Goal: Task Accomplishment & Management: Manage account settings

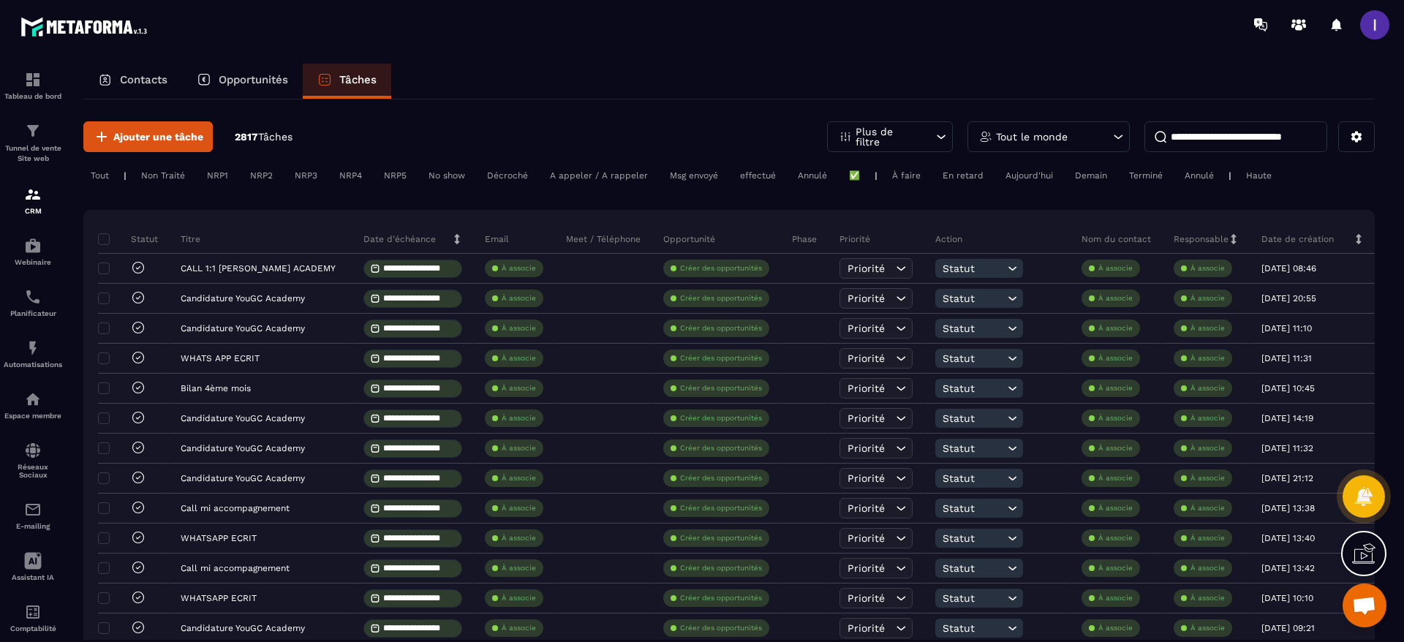
scroll to position [526, 0]
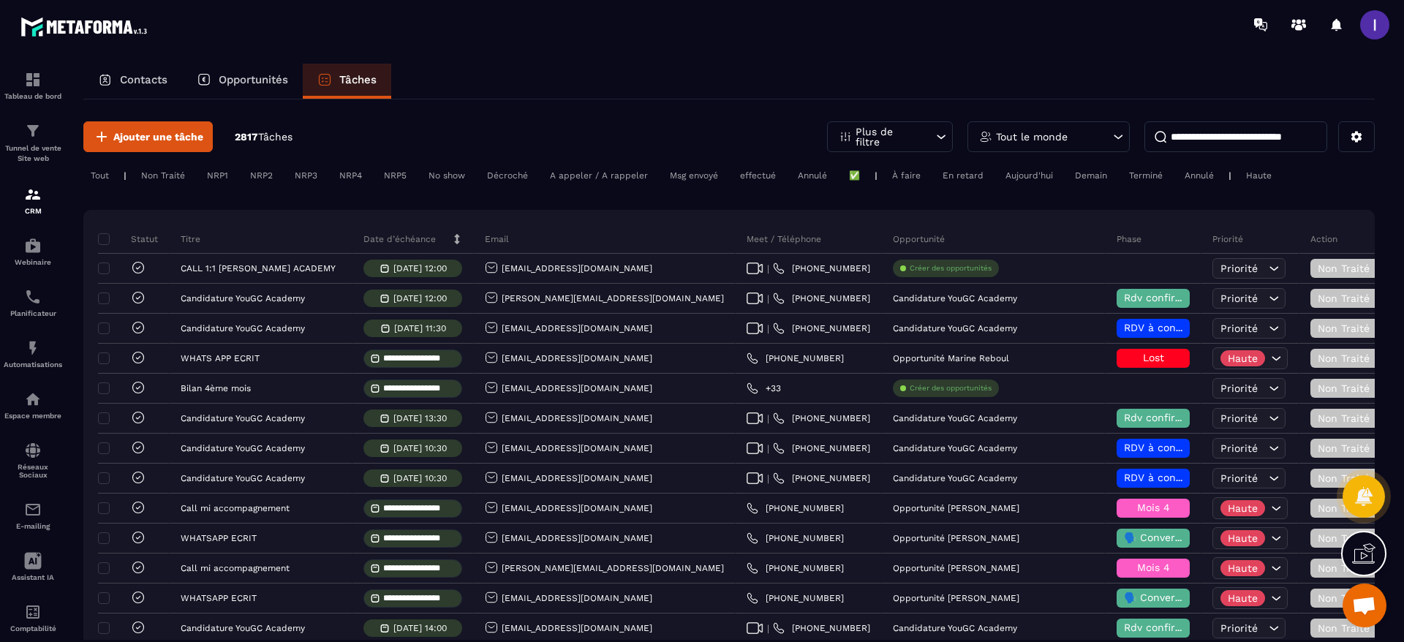
click at [1012, 132] on p "Tout le monde" at bounding box center [1032, 137] width 72 height 10
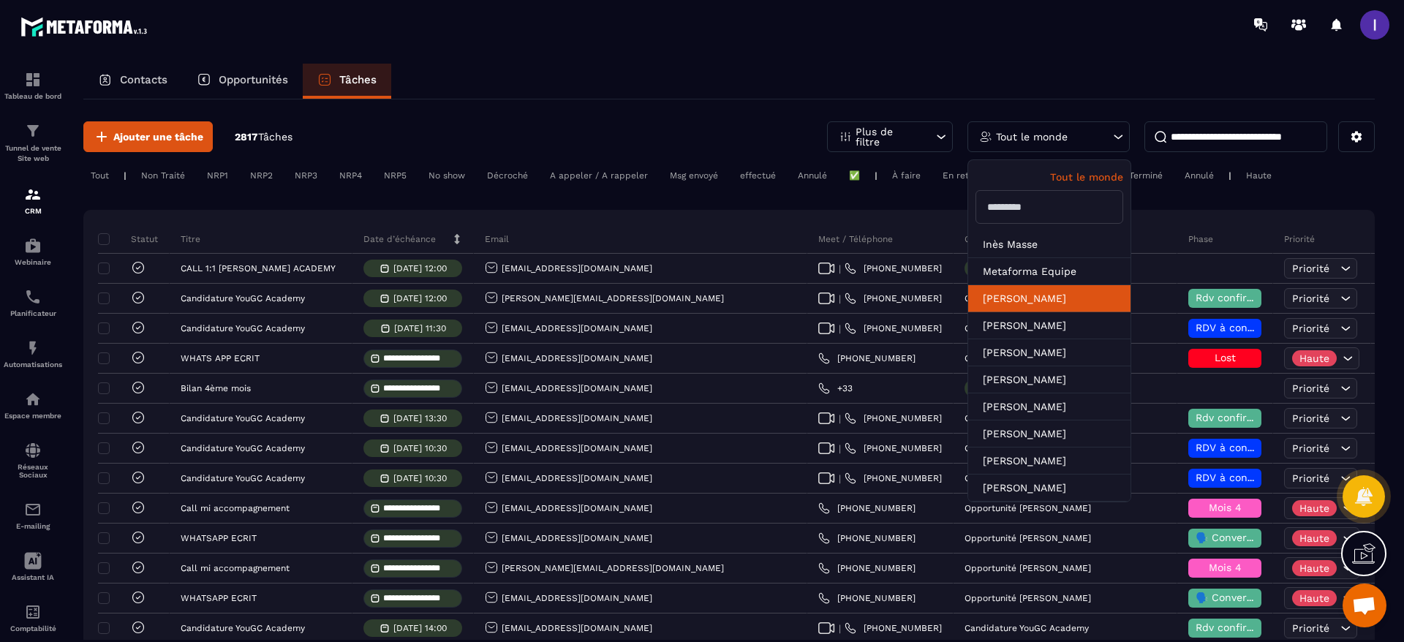
click at [1016, 308] on li "[PERSON_NAME]" at bounding box center [1049, 298] width 162 height 27
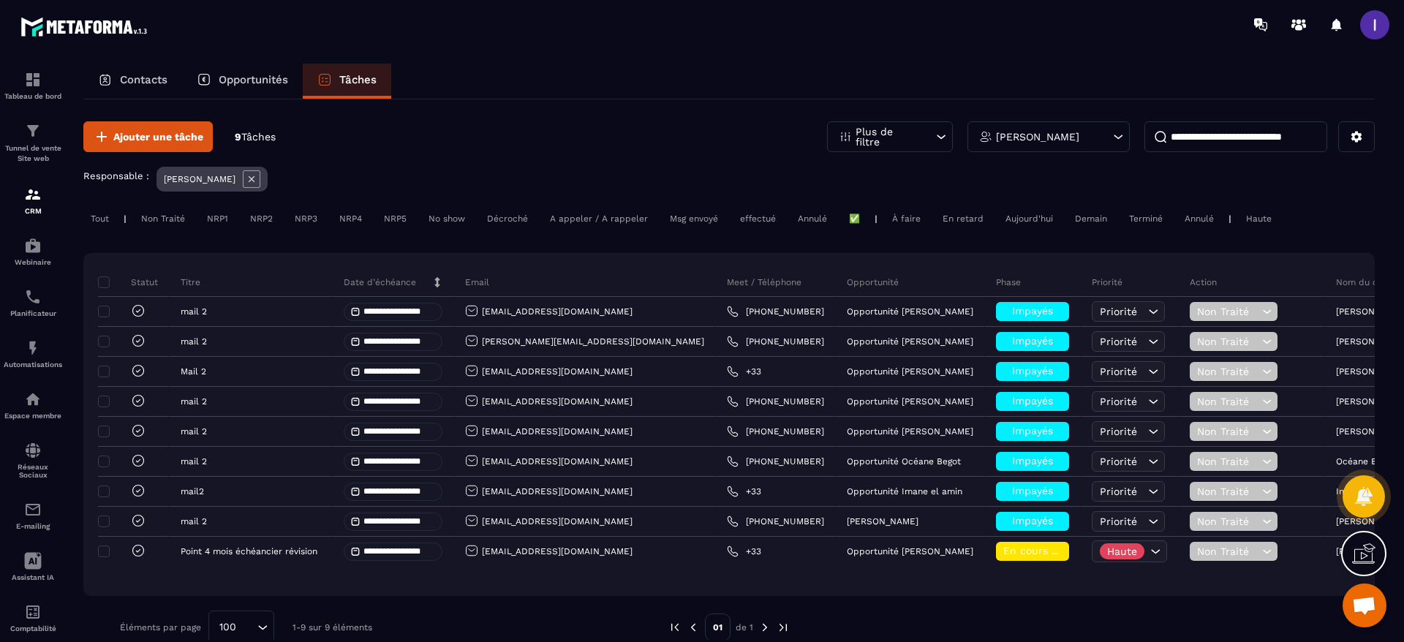
click at [910, 220] on div "À faire" at bounding box center [906, 219] width 43 height 18
click at [982, 218] on div "En retard" at bounding box center [963, 219] width 56 height 18
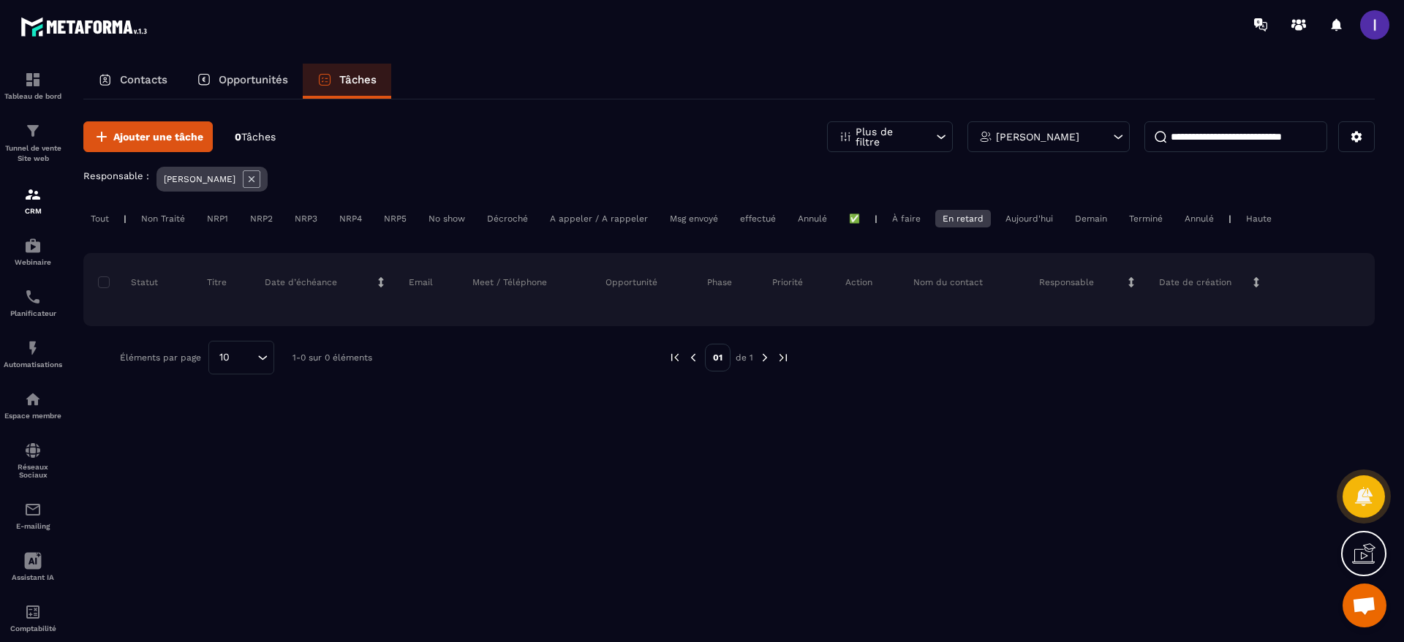
click at [1037, 217] on div "Aujourd'hui" at bounding box center [1029, 219] width 62 height 18
click at [1086, 216] on div "Demain" at bounding box center [1090, 219] width 47 height 18
click at [1148, 215] on div "Terminé" at bounding box center [1145, 219] width 48 height 18
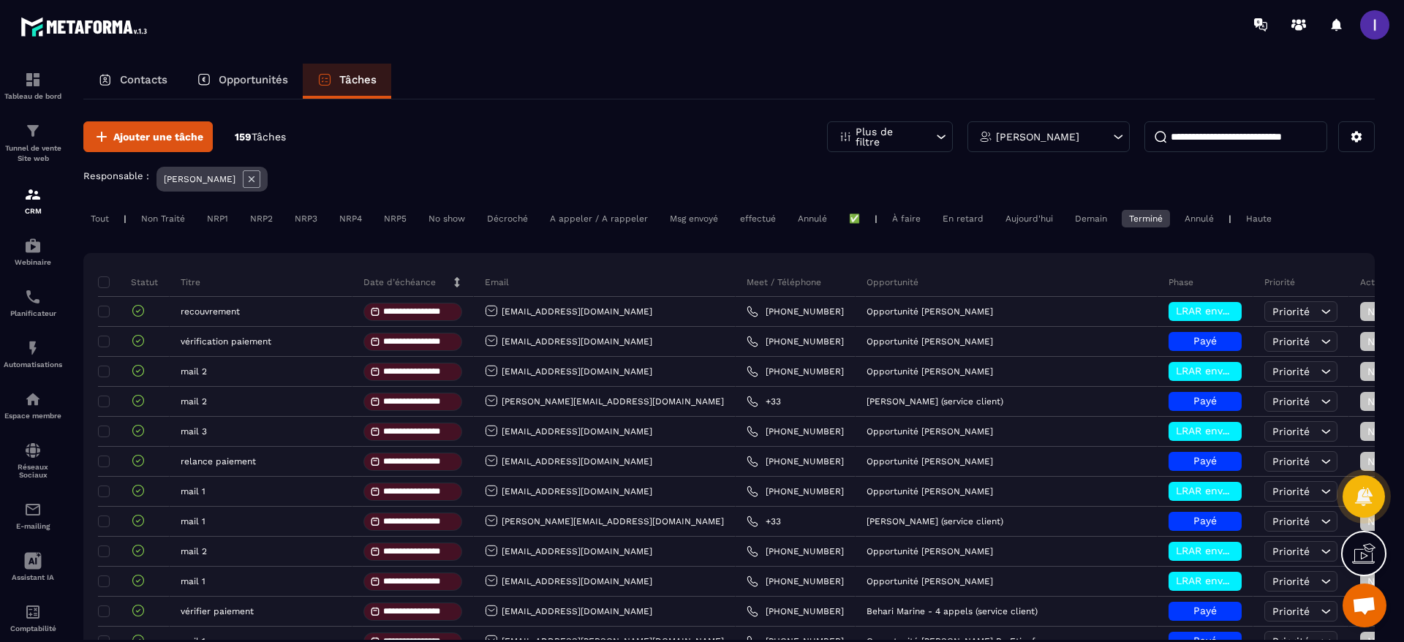
click at [1211, 218] on div "Annulé" at bounding box center [1199, 219] width 44 height 18
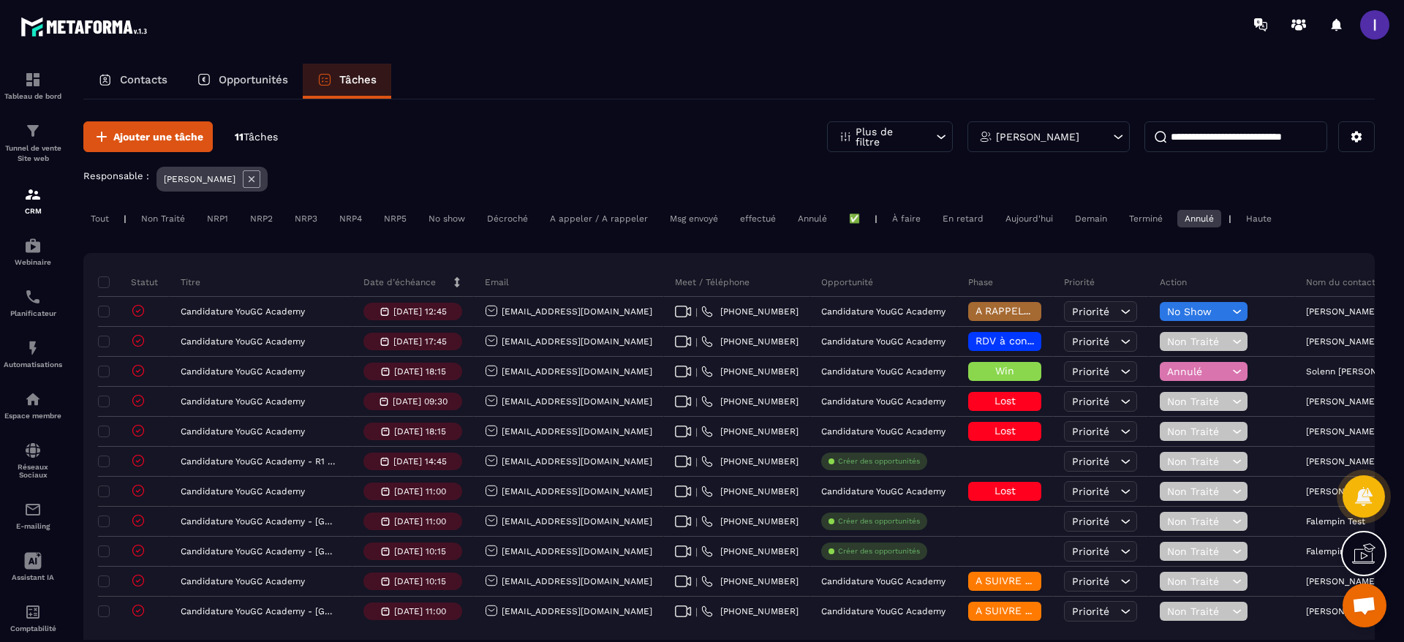
click at [944, 224] on div "En retard" at bounding box center [963, 219] width 56 height 18
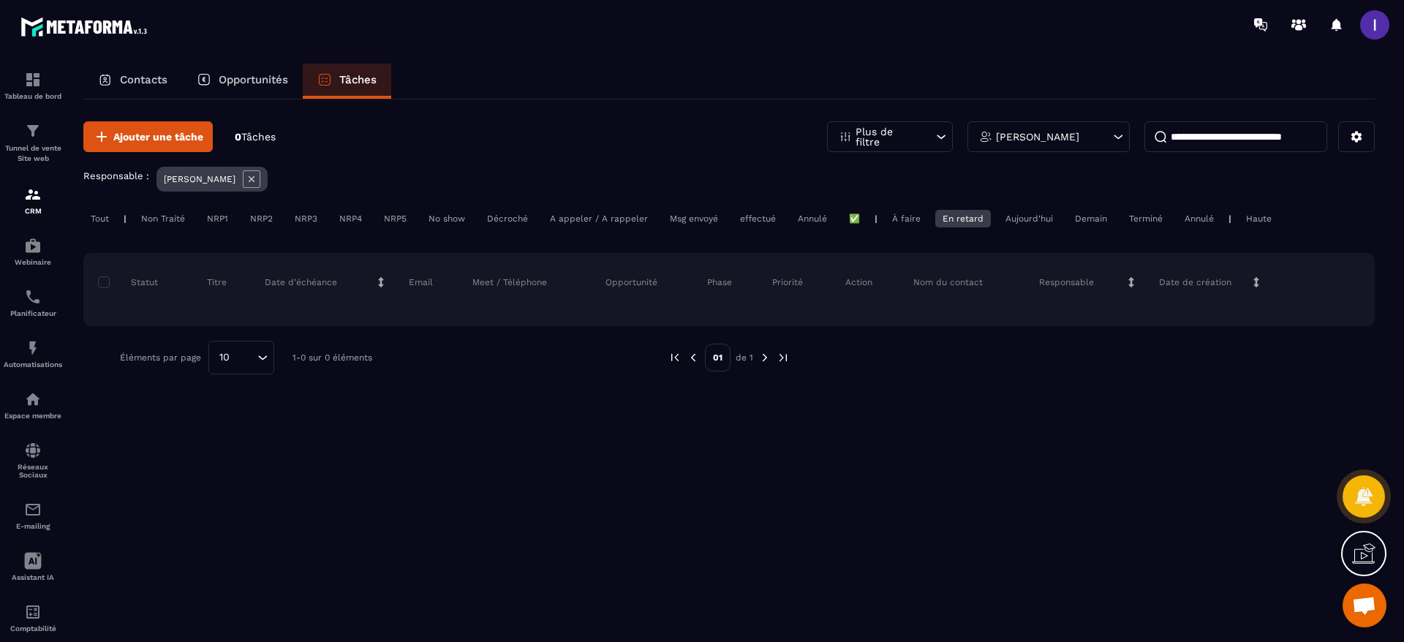
click at [901, 225] on div "À faire" at bounding box center [906, 219] width 43 height 18
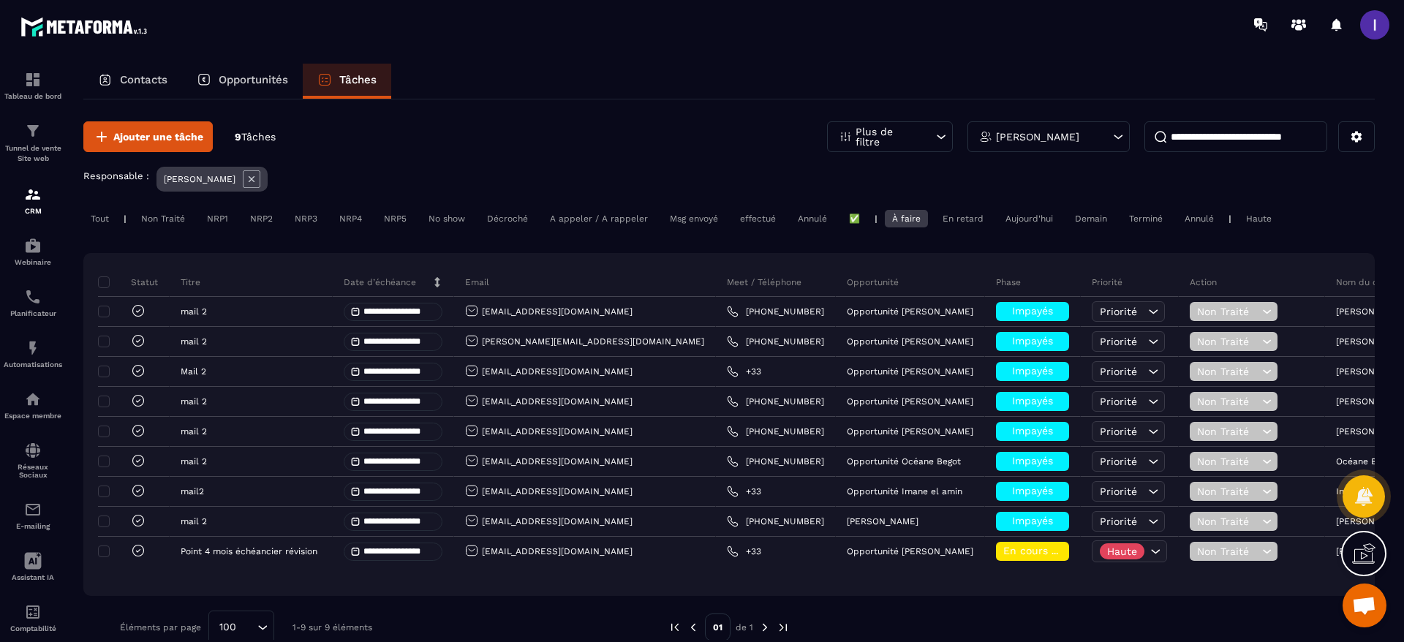
click at [1252, 143] on input at bounding box center [1235, 136] width 183 height 31
type input "*"
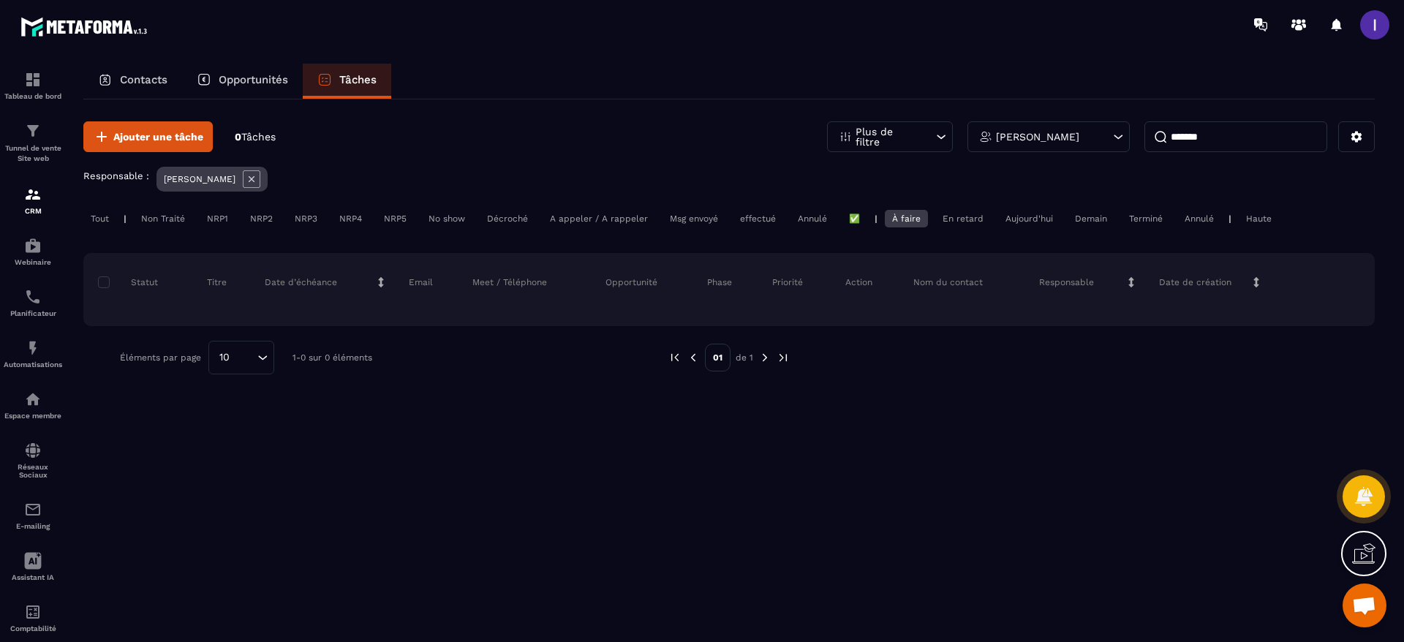
type input "*******"
click at [251, 183] on icon at bounding box center [252, 179] width 18 height 18
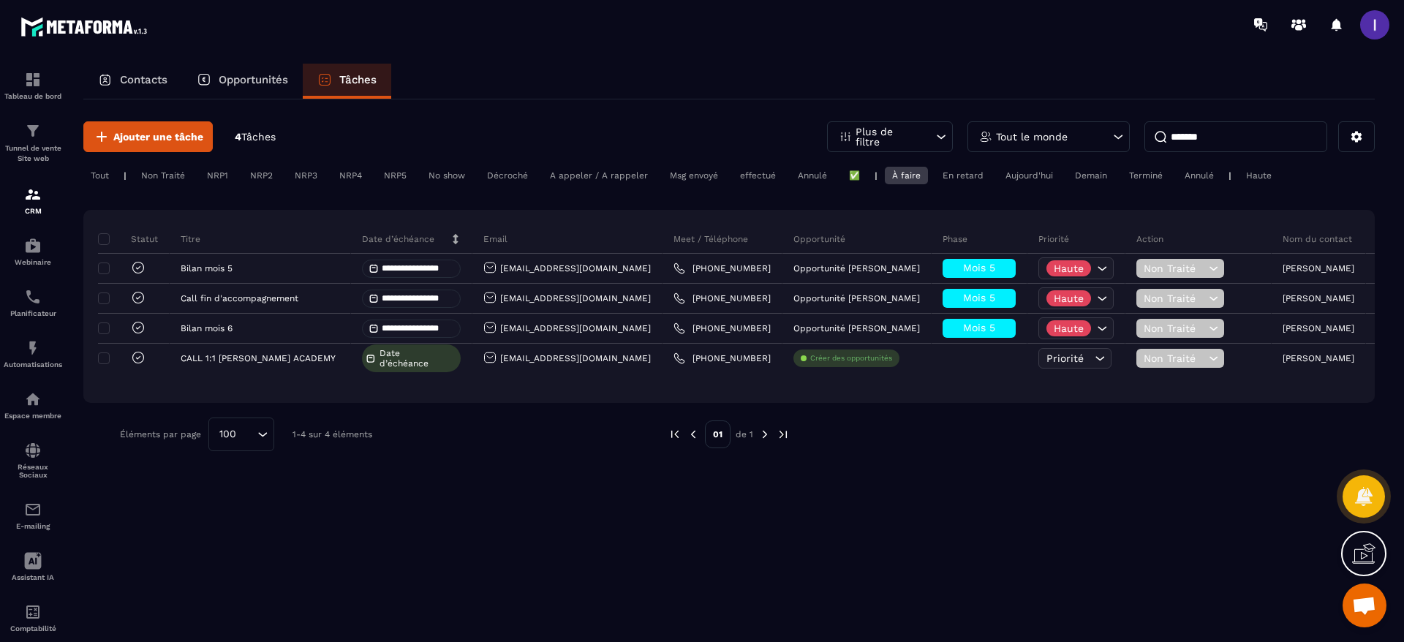
click at [258, 75] on p "Opportunités" at bounding box center [253, 79] width 69 height 13
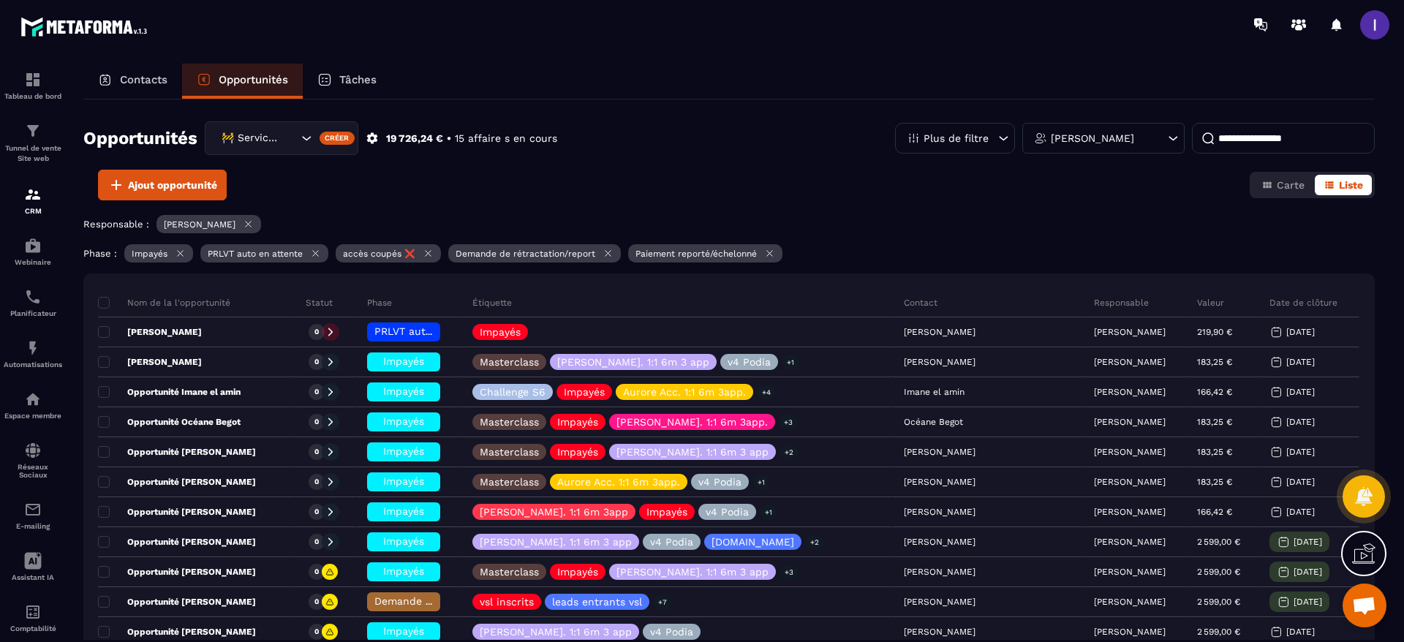
click at [251, 222] on icon at bounding box center [249, 224] width 6 height 6
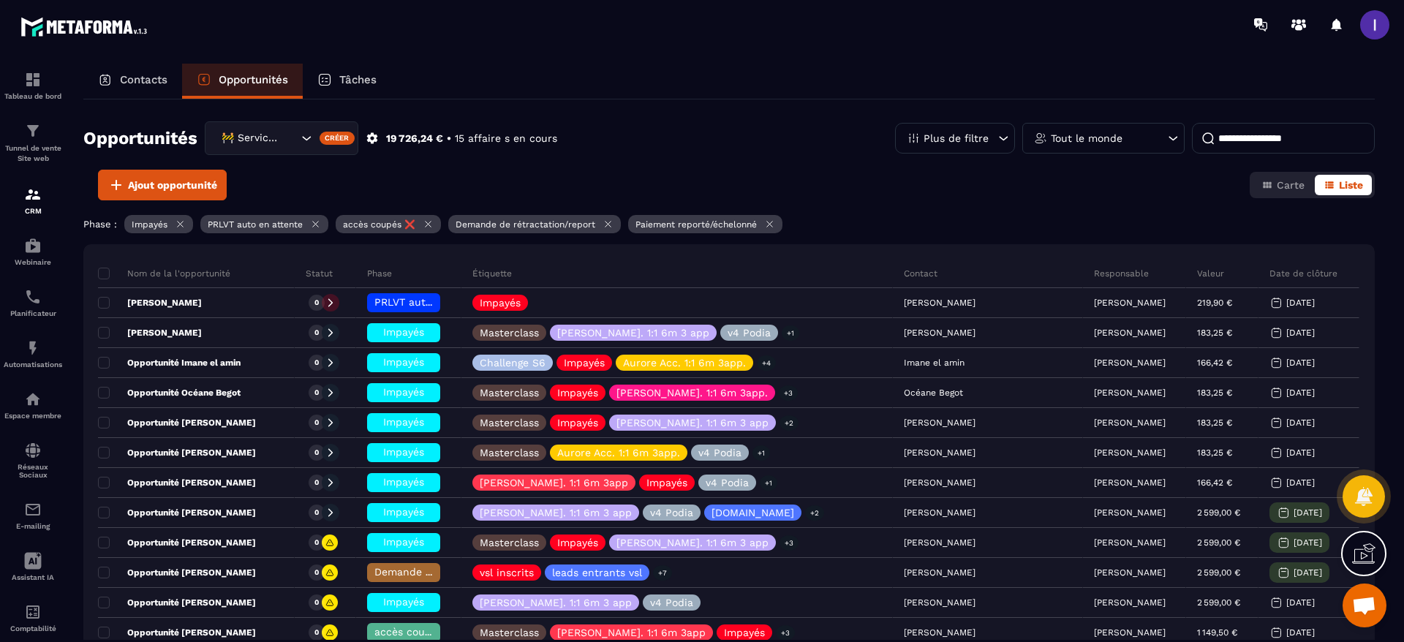
click at [1284, 137] on input at bounding box center [1283, 138] width 183 height 31
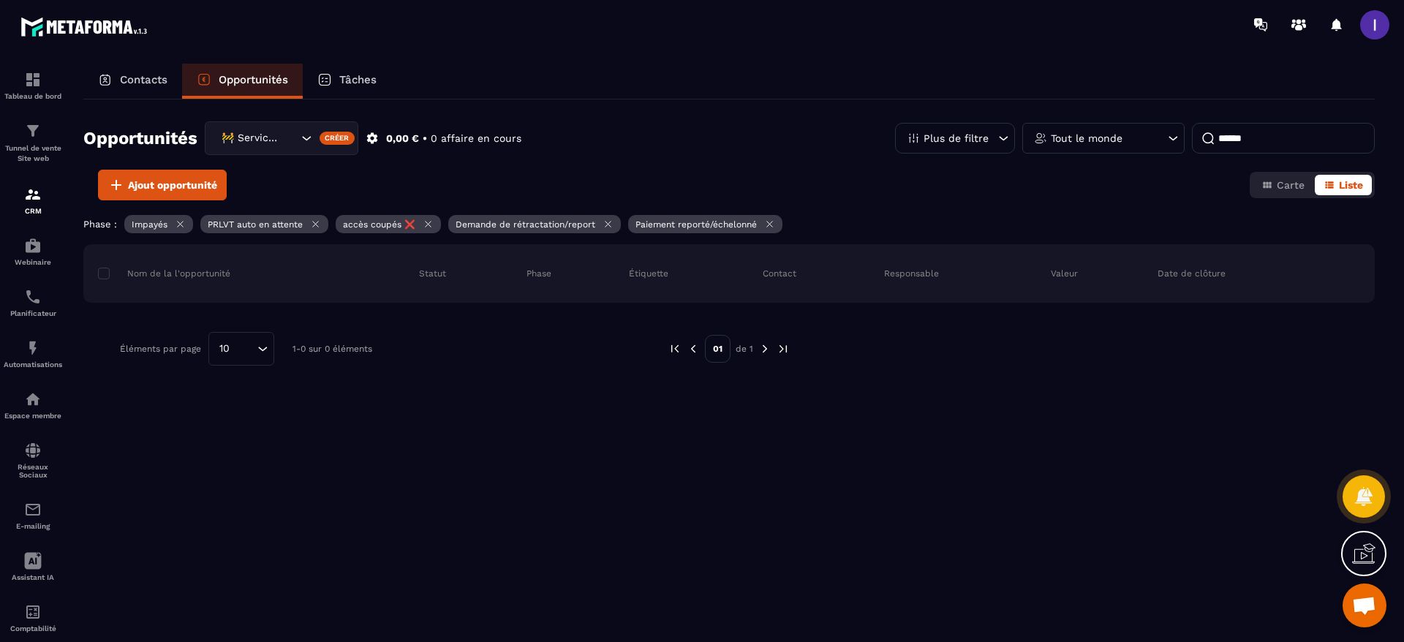
type input "******"
click at [181, 224] on icon at bounding box center [180, 224] width 11 height 11
click at [236, 220] on icon at bounding box center [239, 224] width 11 height 11
click at [221, 225] on icon at bounding box center [216, 224] width 11 height 11
click at [280, 223] on icon at bounding box center [284, 224] width 11 height 11
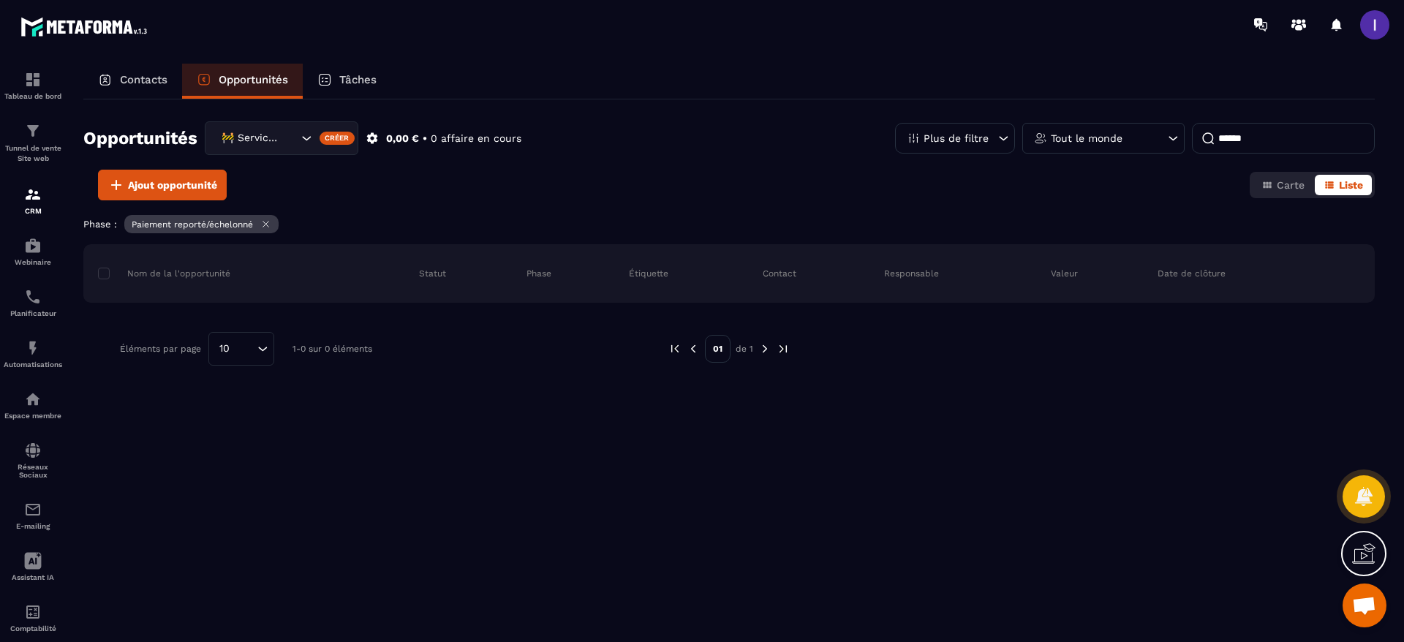
click at [263, 220] on icon at bounding box center [265, 224] width 11 height 11
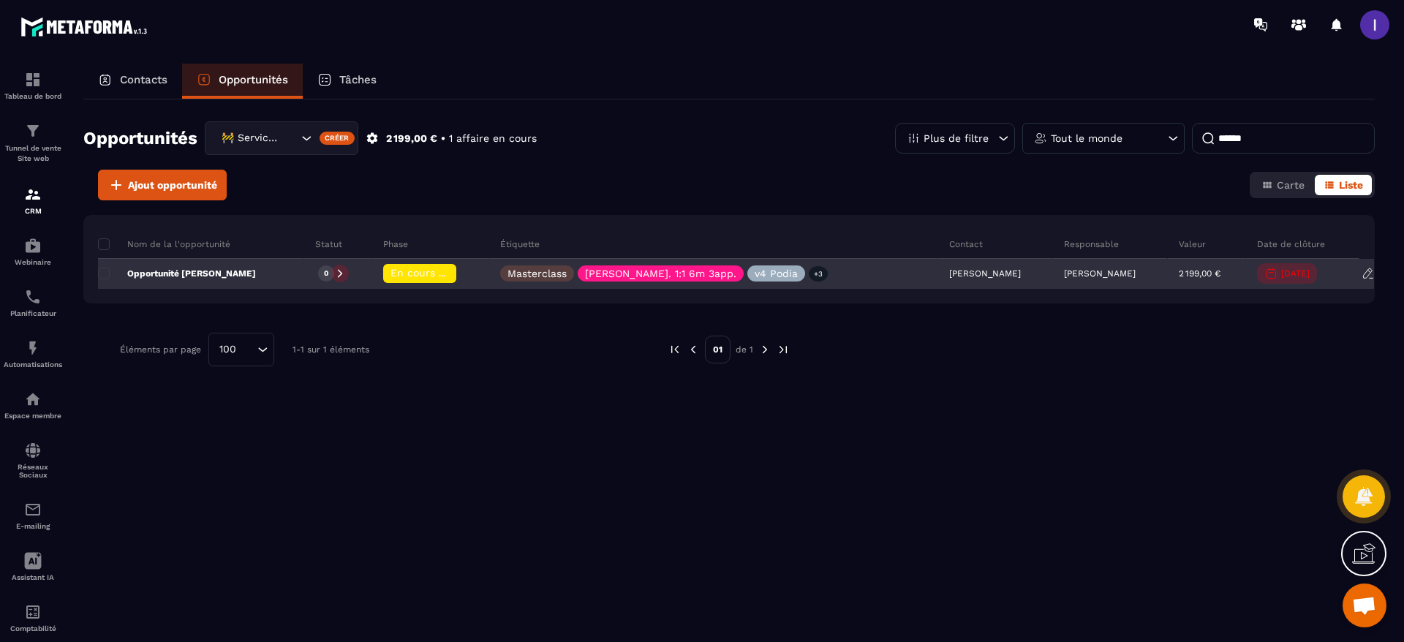
click at [335, 275] on icon at bounding box center [340, 273] width 10 height 10
